Goal: Task Accomplishment & Management: Complete application form

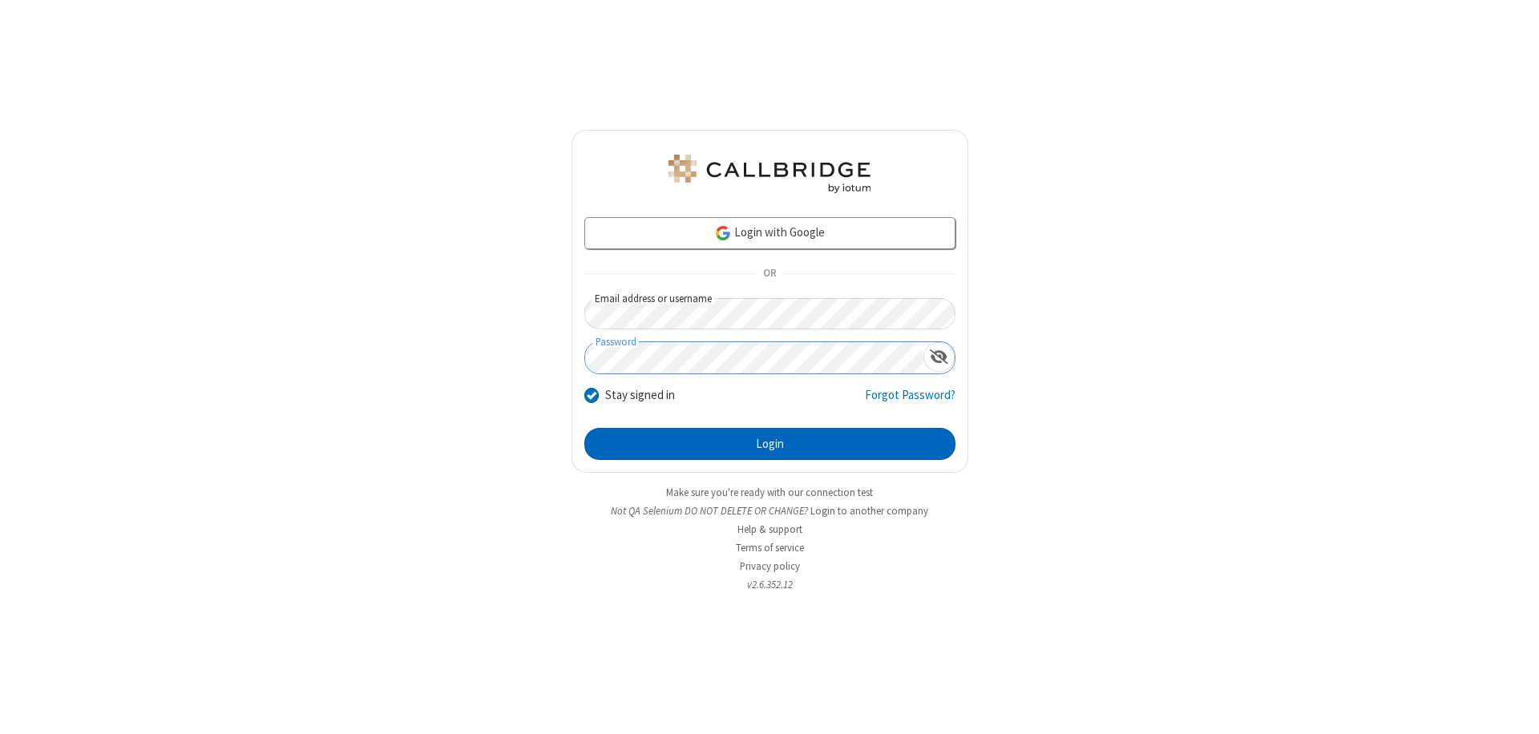
click at [769, 444] on button "Login" at bounding box center [769, 444] width 371 height 32
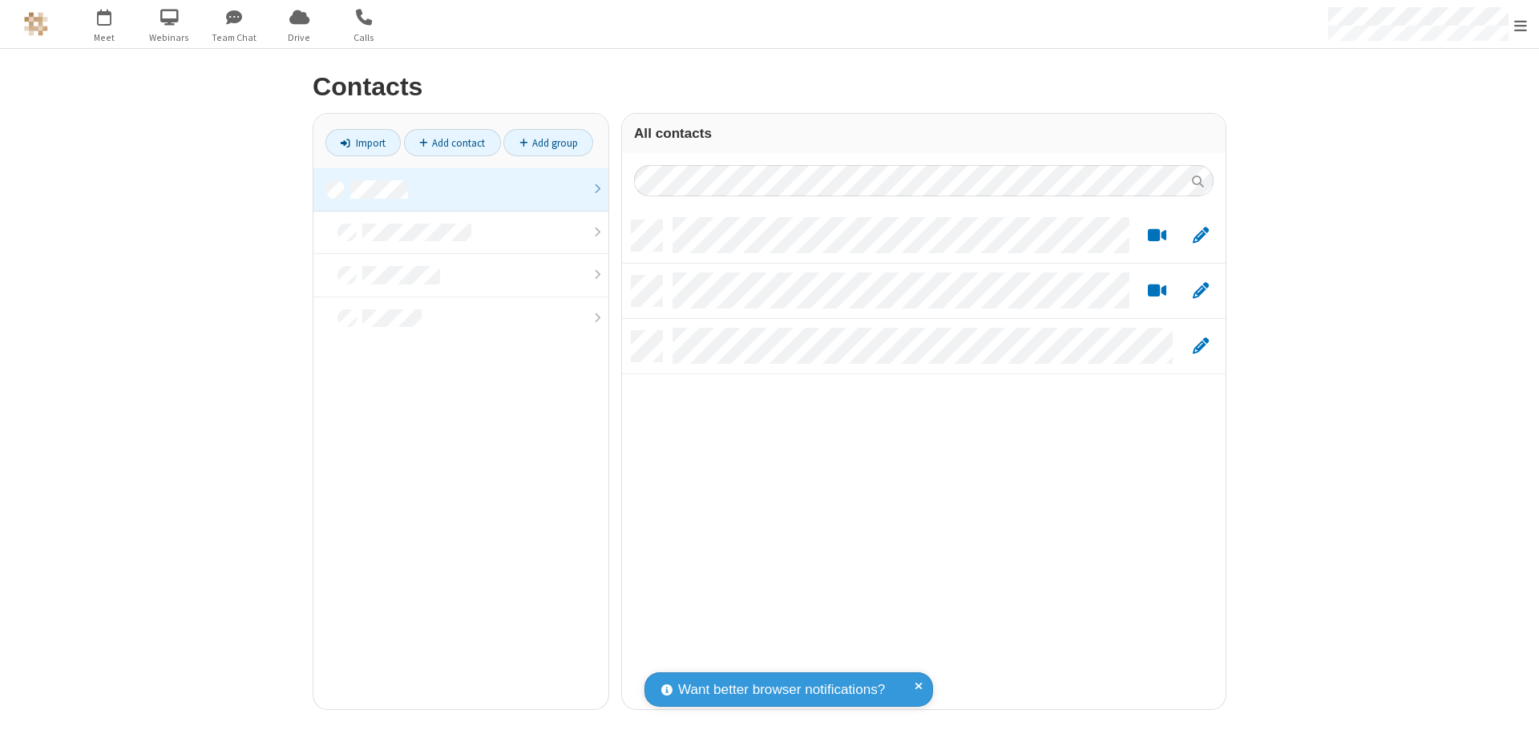
click at [461, 189] on link at bounding box center [460, 189] width 295 height 43
click at [452, 143] on link "Add contact" at bounding box center [452, 142] width 97 height 27
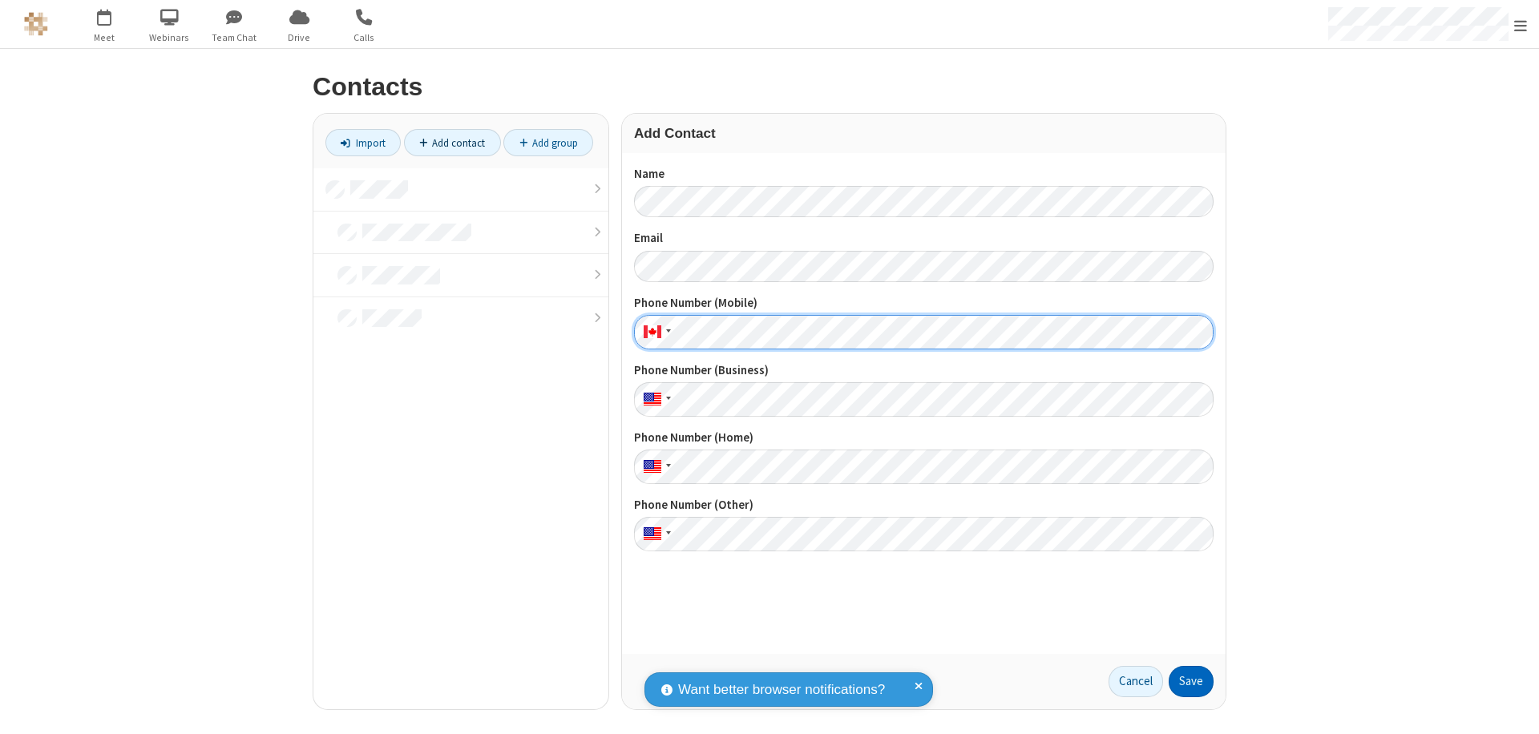
click at [1191, 681] on button "Save" at bounding box center [1191, 682] width 45 height 32
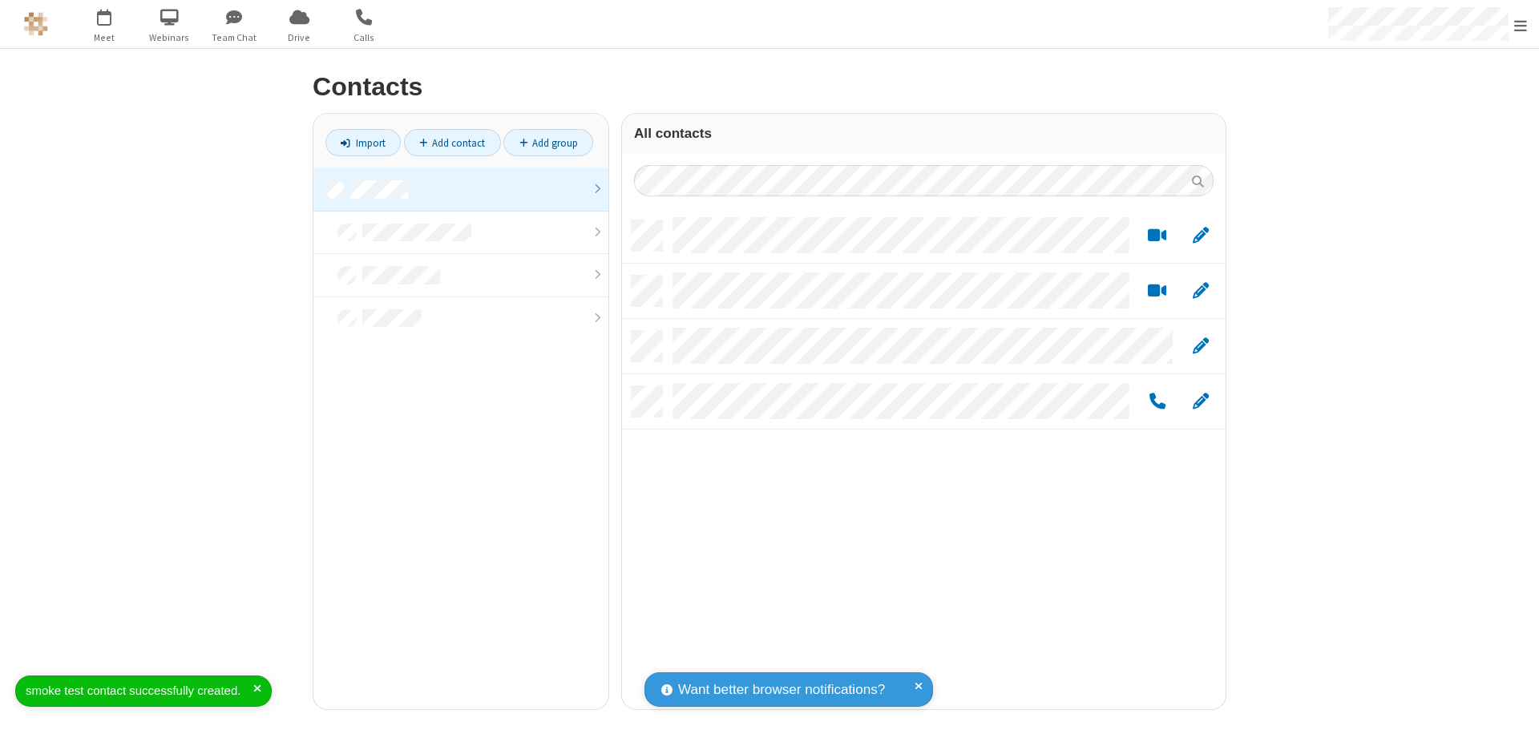
scroll to position [489, 592]
